Goal: Task Accomplishment & Management: Use online tool/utility

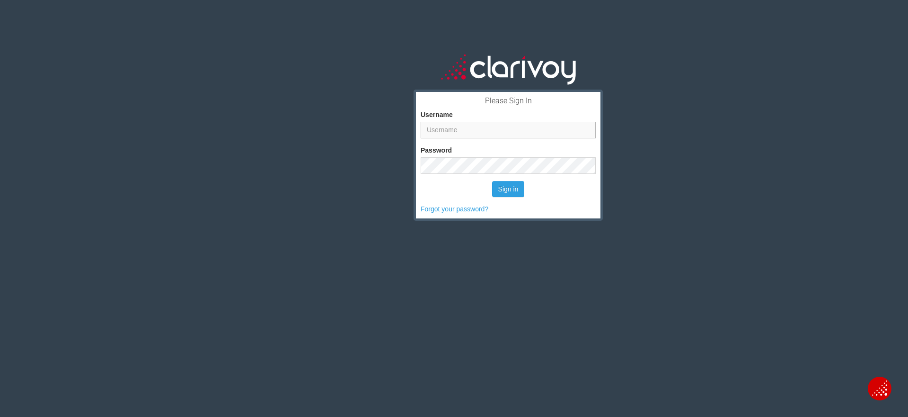
type input "[PERSON_NAME]"
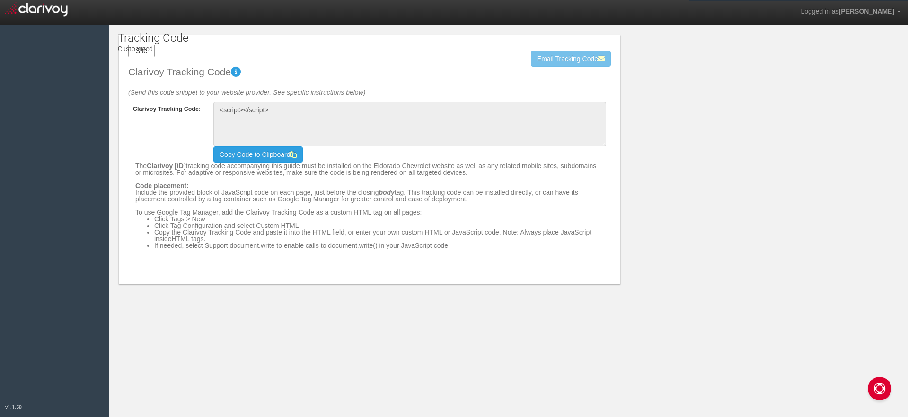
type textarea "<!-- Clarivoy Tracking Code --> <script type="text/javascript" src="//[DOMAIN_N…"
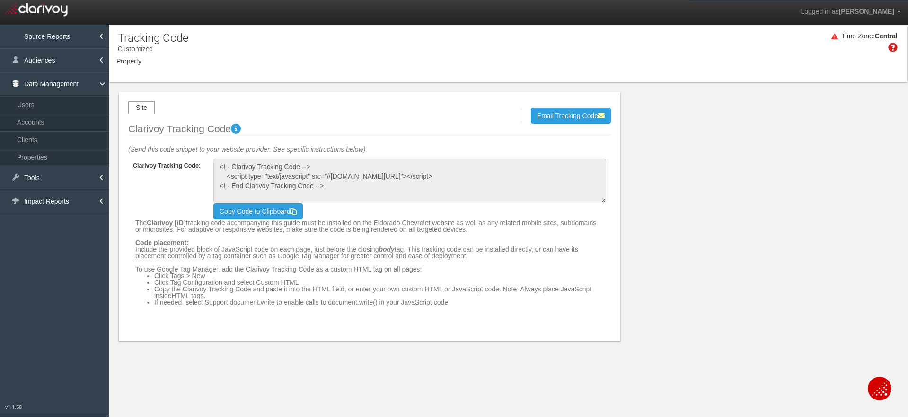
select select "object:2361"
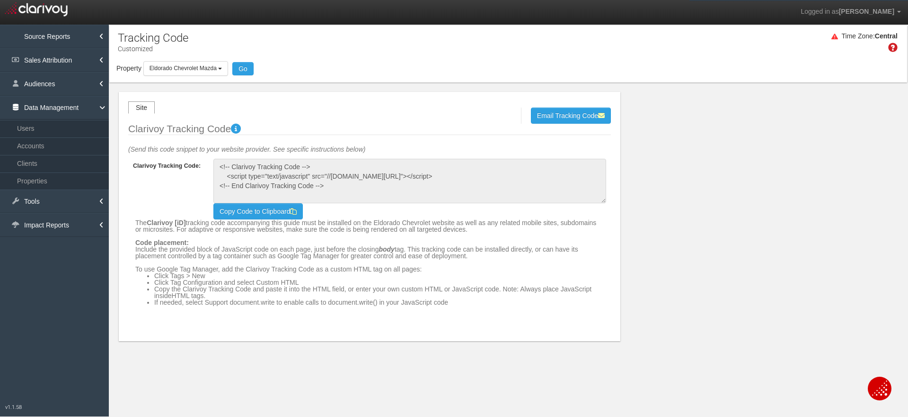
click at [684, 173] on div "Site Send Cancel Email Tracking Code Clarivoy Tracking Code (Send this code sni…" at bounding box center [508, 211] width 798 height 258
click at [221, 69] on b "button" at bounding box center [220, 69] width 4 height 2
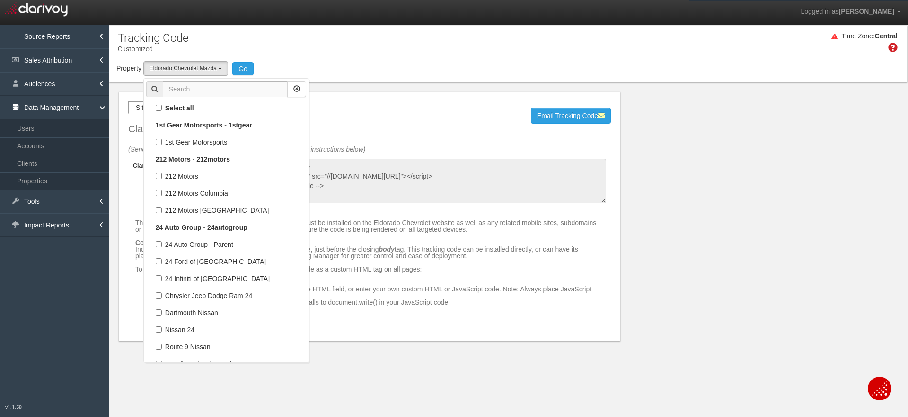
scroll to position [43323, 0]
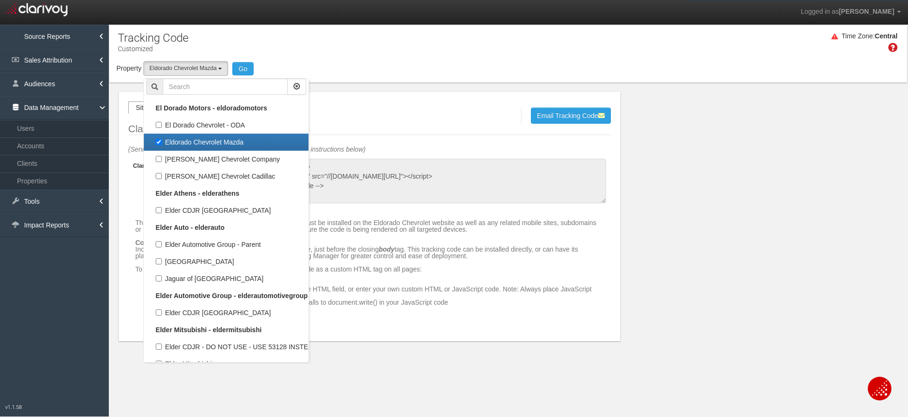
click at [159, 142] on label "Eldorado Chevrolet Mazda" at bounding box center [226, 142] width 160 height 12
click at [159, 142] on input "Eldorado Chevrolet Mazda" at bounding box center [159, 142] width 6 height 6
checkbox input "false"
select select
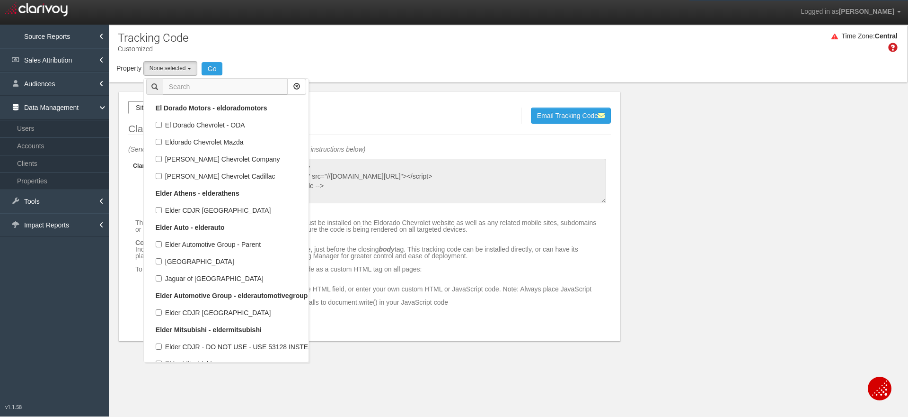
click at [178, 87] on input "text" at bounding box center [225, 87] width 125 height 16
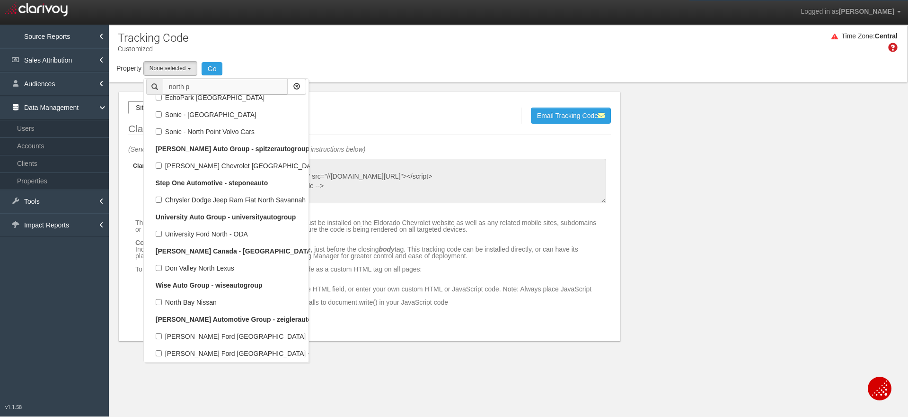
scroll to position [0, 0]
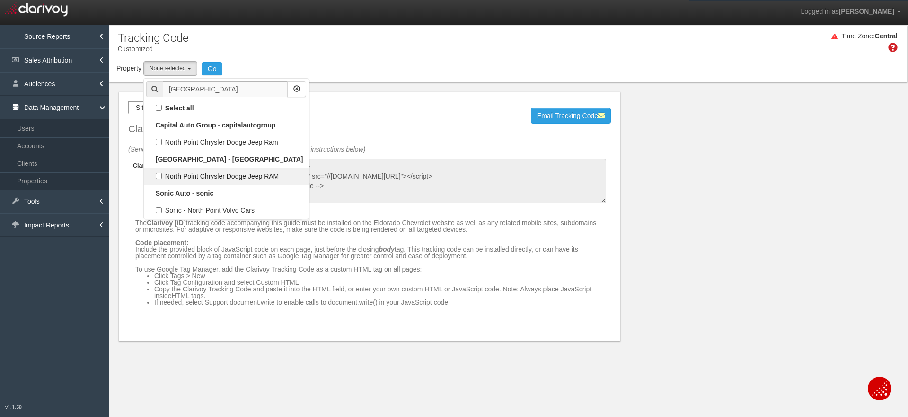
type input "[GEOGRAPHIC_DATA]"
click at [159, 176] on label "North Point Chrysler Dodge Jeep RAM" at bounding box center [226, 176] width 160 height 12
click at [159, 176] on input "North Point Chrysler Dodge Jeep RAM" at bounding box center [159, 176] width 6 height 6
checkbox input "true"
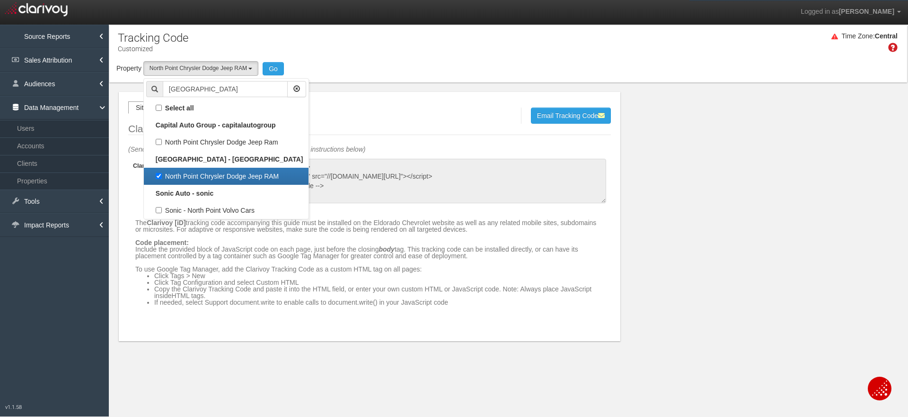
select select "object:5172"
click at [271, 66] on button "Go" at bounding box center [273, 68] width 21 height 13
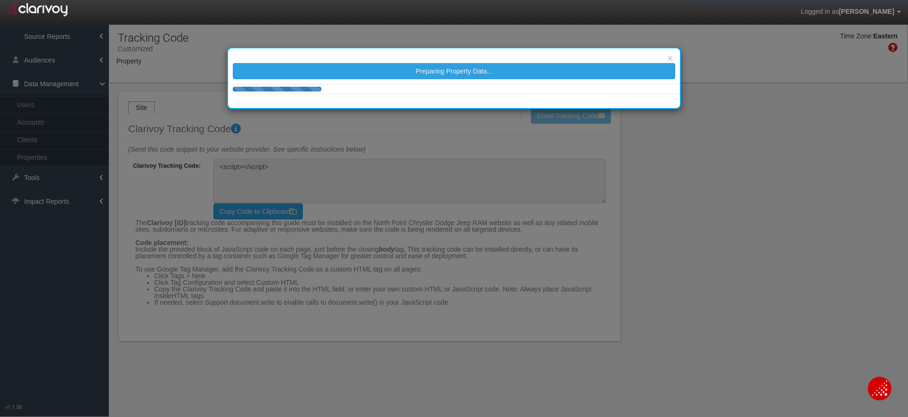
type textarea "<!-- Clarivoy Tracking Code --> <script type="text/javascript" src="//[DOMAIN_N…"
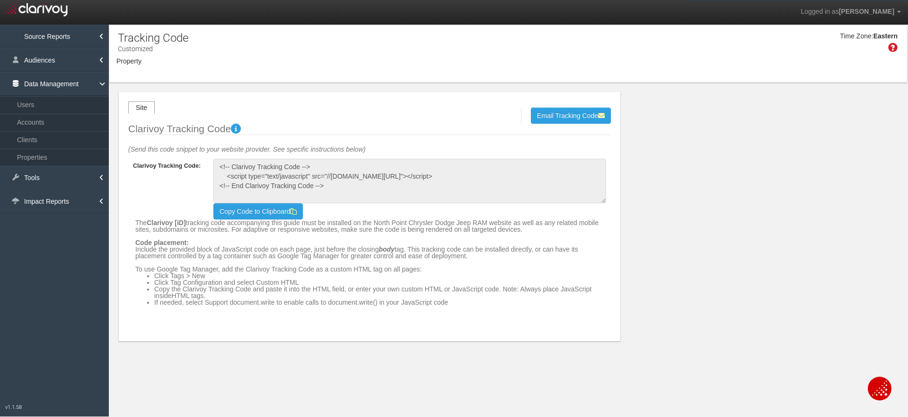
select select "object:12124"
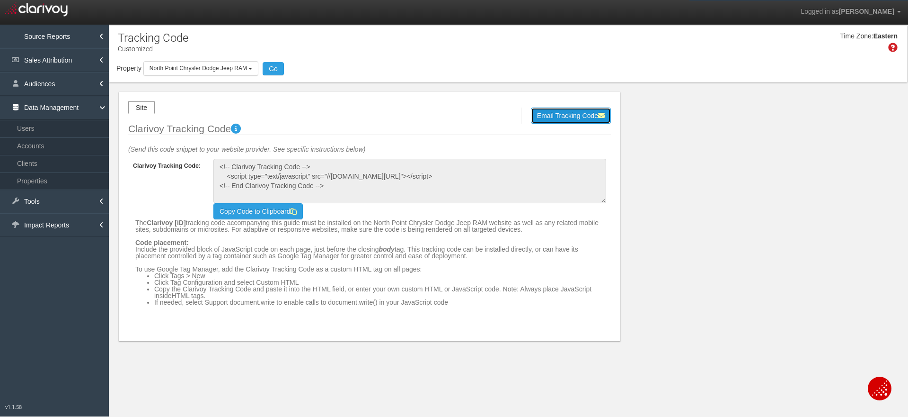
click at [554, 117] on button "Email Tracking Code" at bounding box center [571, 115] width 80 height 16
click at [396, 115] on input "email" at bounding box center [421, 115] width 87 height 10
type input "[PERSON_NAME][EMAIL_ADDRESS][DOMAIN_NAME]"
click at [473, 116] on button "Send" at bounding box center [480, 115] width 28 height 16
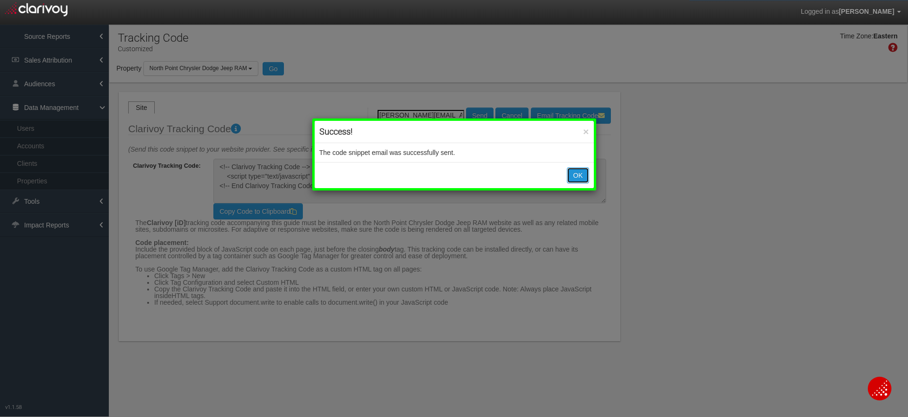
click at [577, 176] on button "OK" at bounding box center [578, 175] width 22 height 16
